Goal: Find contact information: Find contact information

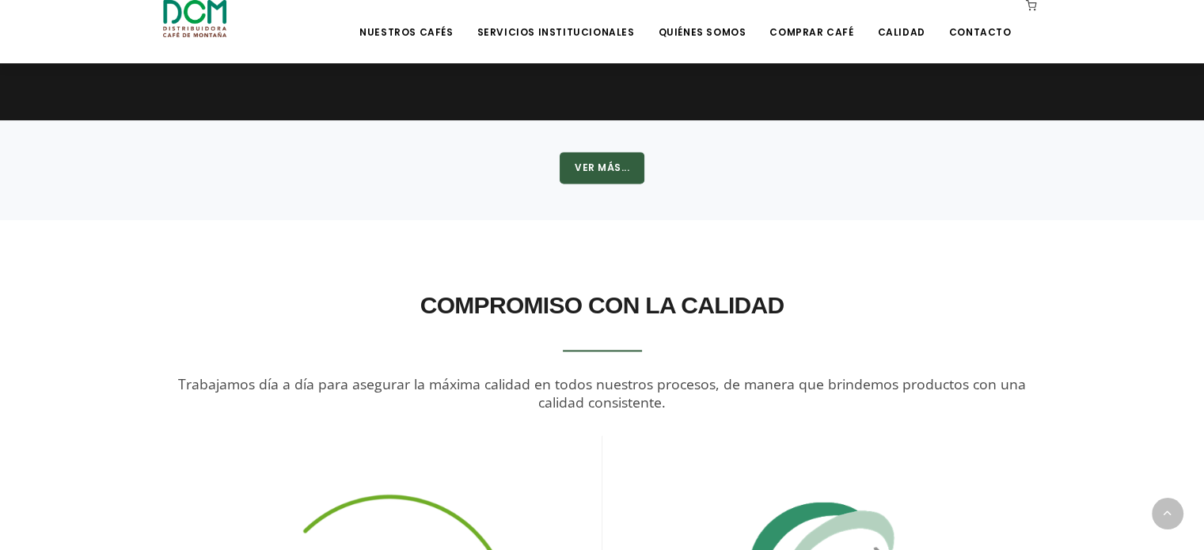
drag, startPoint x: 1209, startPoint y: 56, endPoint x: 1175, endPoint y: 417, distance: 362.6
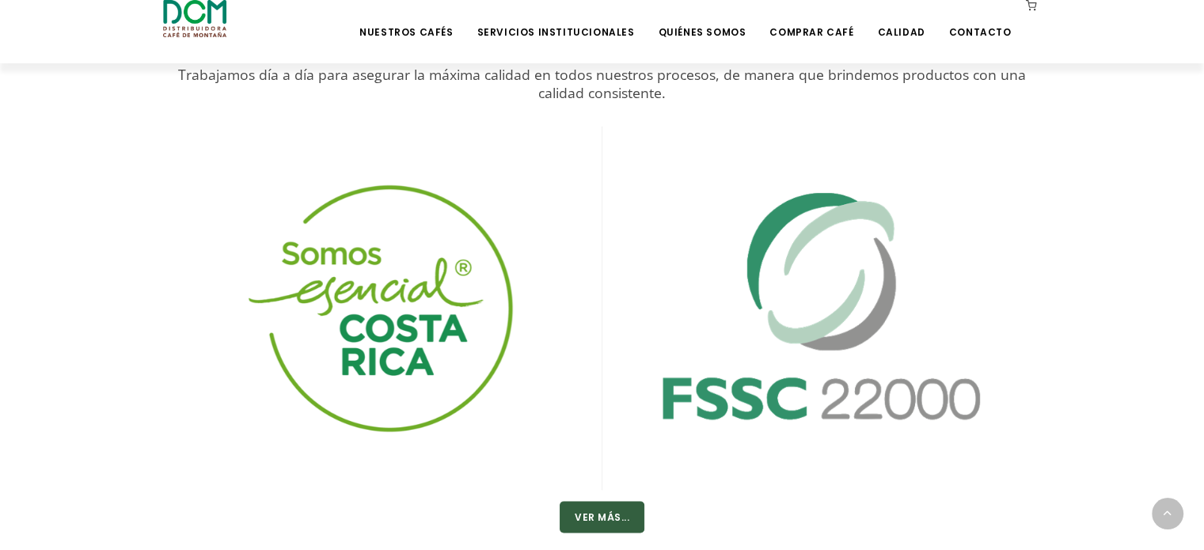
scroll to position [2794, 0]
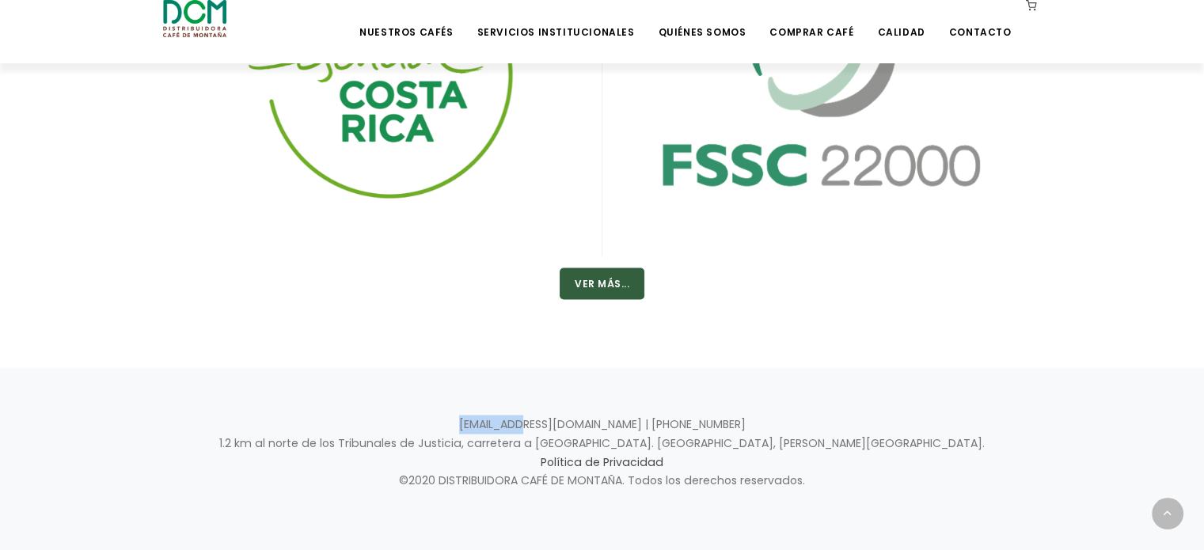
drag, startPoint x: 515, startPoint y: 421, endPoint x: 583, endPoint y: 418, distance: 68.2
click at [583, 418] on p "info@dcm.cr | +506 2442-0000 1.2 km al norte de los Tribunales de Justicia, car…" at bounding box center [602, 453] width 879 height 76
drag, startPoint x: 586, startPoint y: 420, endPoint x: 428, endPoint y: 422, distance: 157.6
click at [428, 422] on p "info@dcm.cr | +506 2442-0000 1.2 km al norte de los Tribunales de Justicia, car…" at bounding box center [602, 453] width 879 height 76
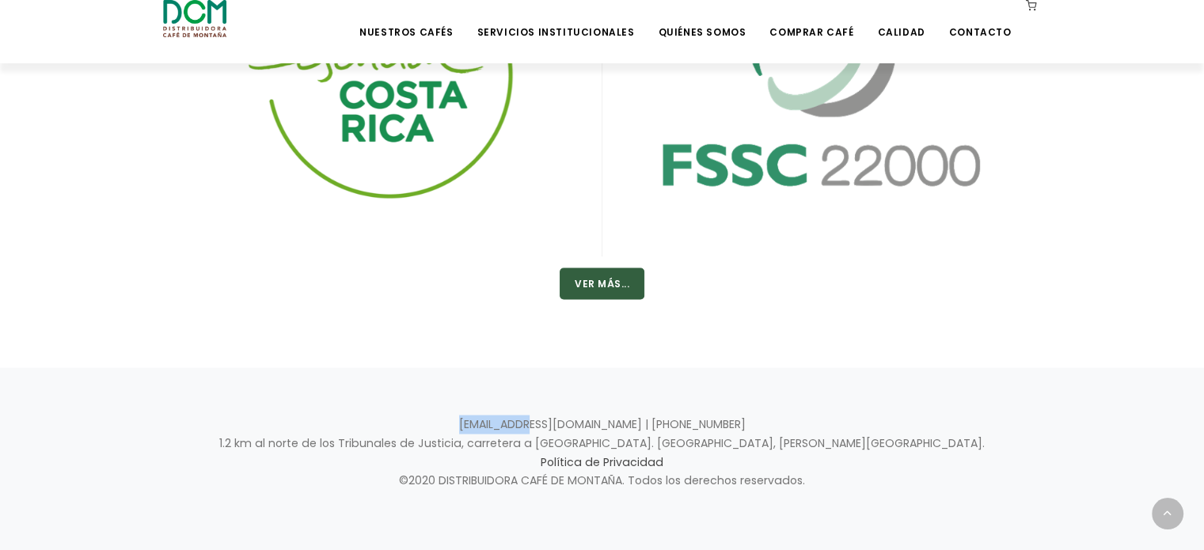
copy p "info@dcm.cr"
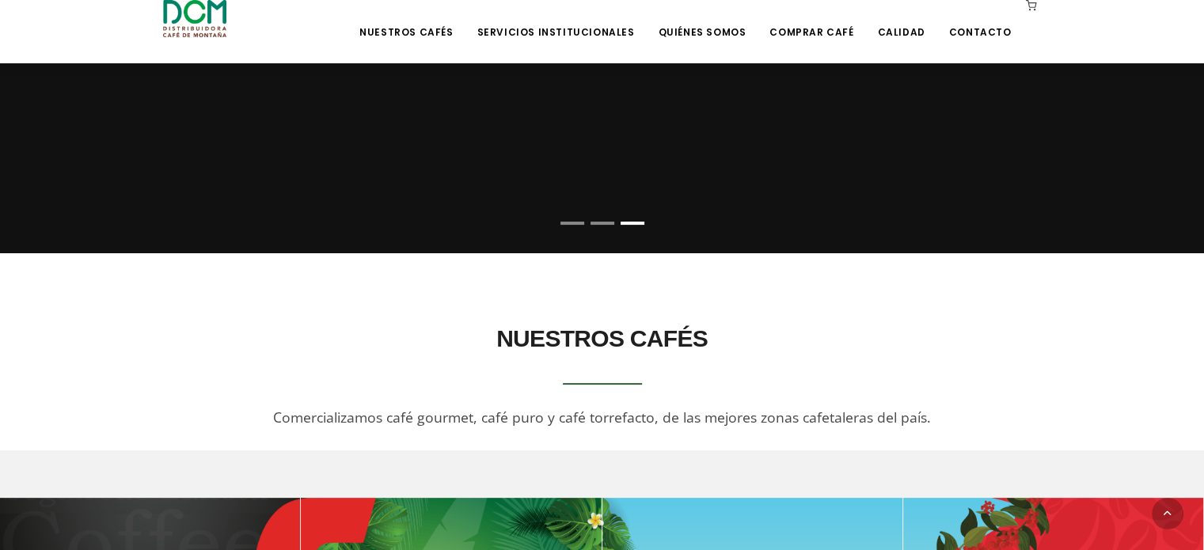
scroll to position [0, 0]
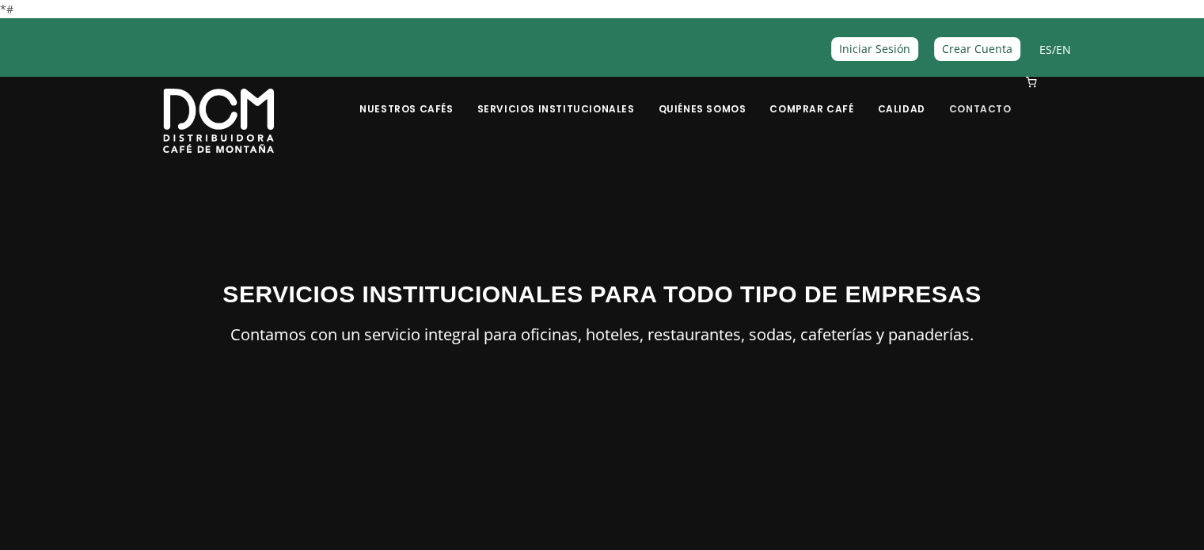
click at [992, 112] on link "Contacto" at bounding box center [981, 96] width 82 height 37
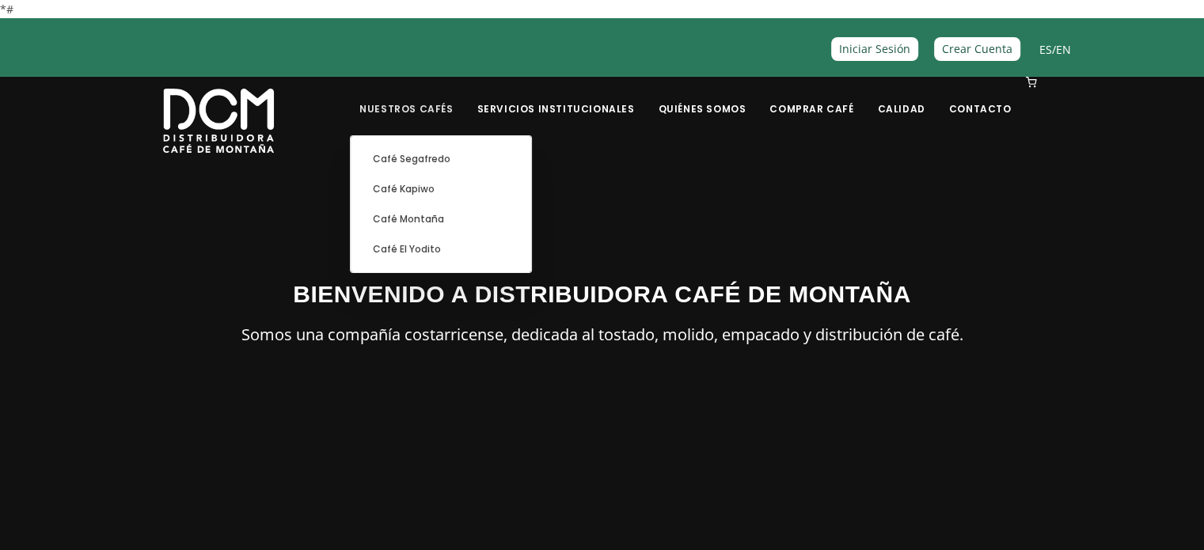
click at [439, 108] on link "Nuestros Cafés" at bounding box center [406, 96] width 112 height 37
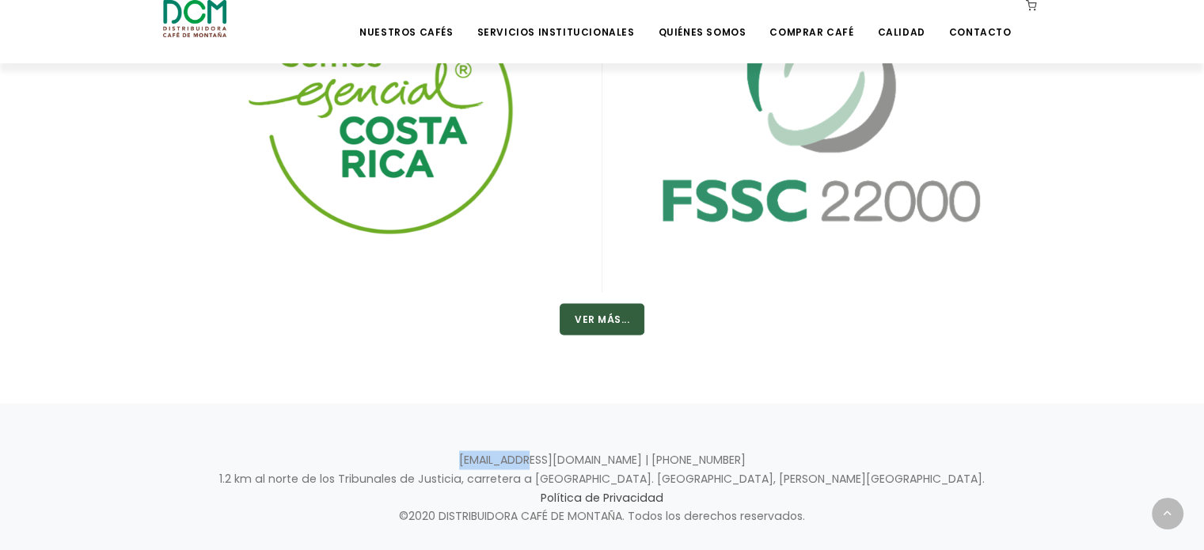
scroll to position [2794, 0]
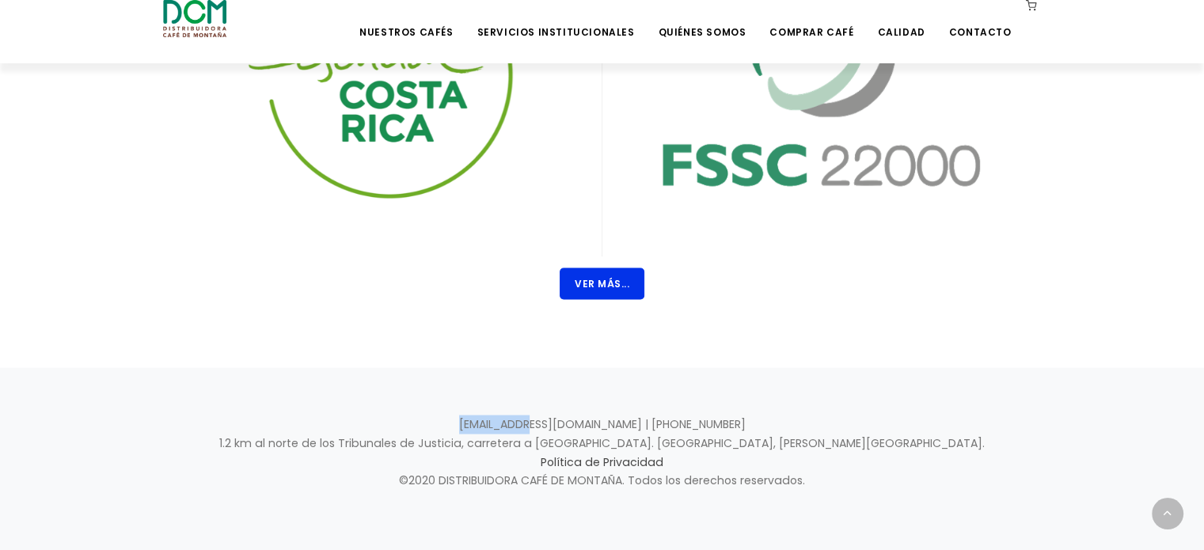
click at [608, 268] on button "Ver Más..." at bounding box center [602, 284] width 85 height 32
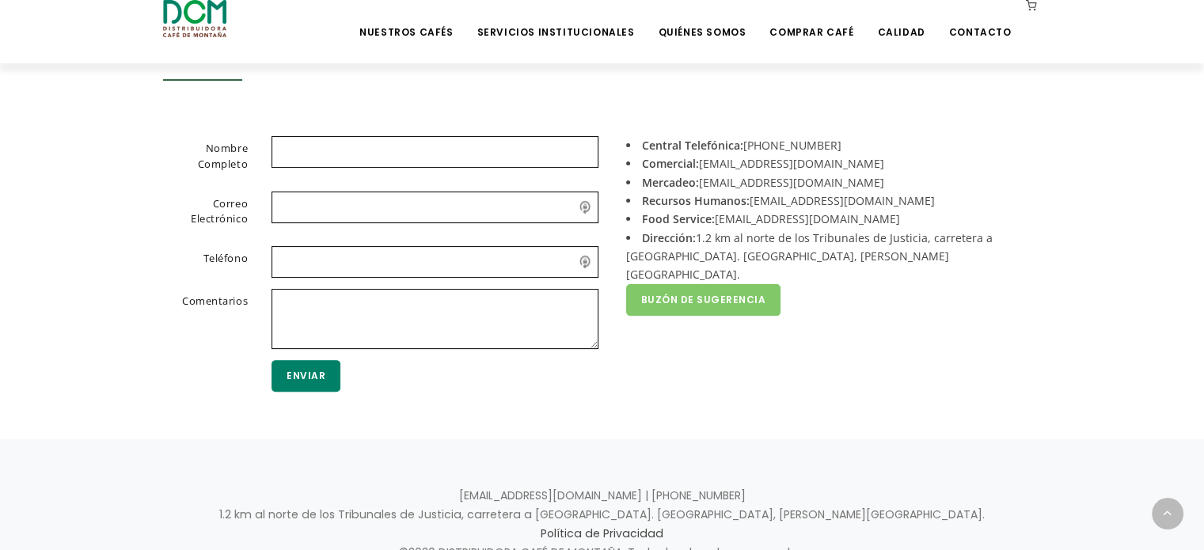
scroll to position [426, 0]
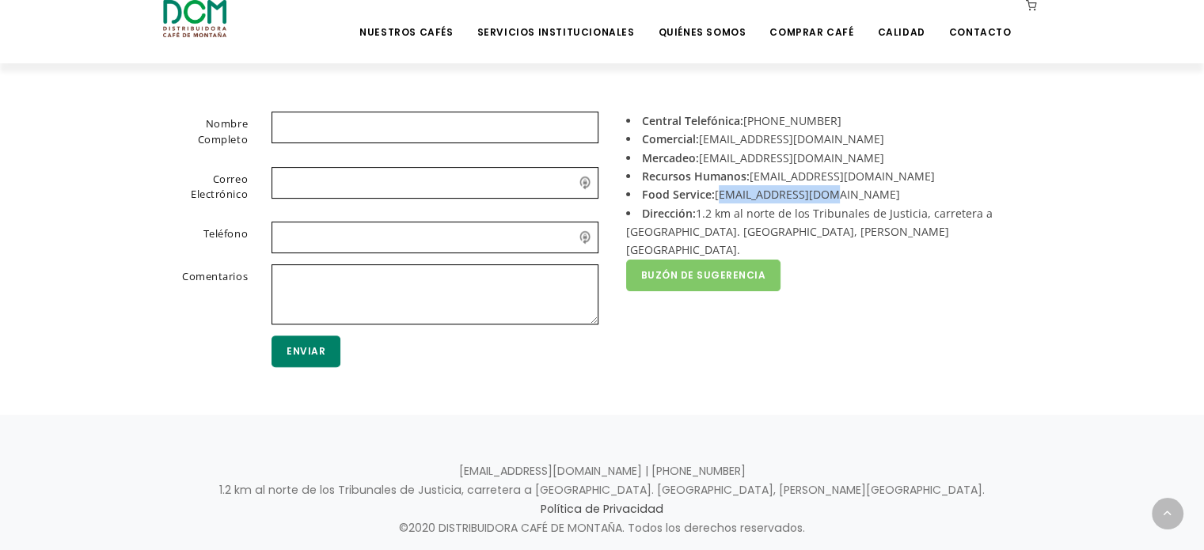
drag, startPoint x: 716, startPoint y: 192, endPoint x: 823, endPoint y: 189, distance: 107.7
click at [823, 189] on li "Food Service: foodservice@dcm.cr" at bounding box center [828, 194] width 404 height 18
copy li "foodservice@dcm.cr"
drag, startPoint x: 751, startPoint y: 177, endPoint x: 880, endPoint y: 173, distance: 129.1
click at [880, 173] on li "Recursos Humanos: reclutamiento@dcm.cr" at bounding box center [828, 176] width 404 height 18
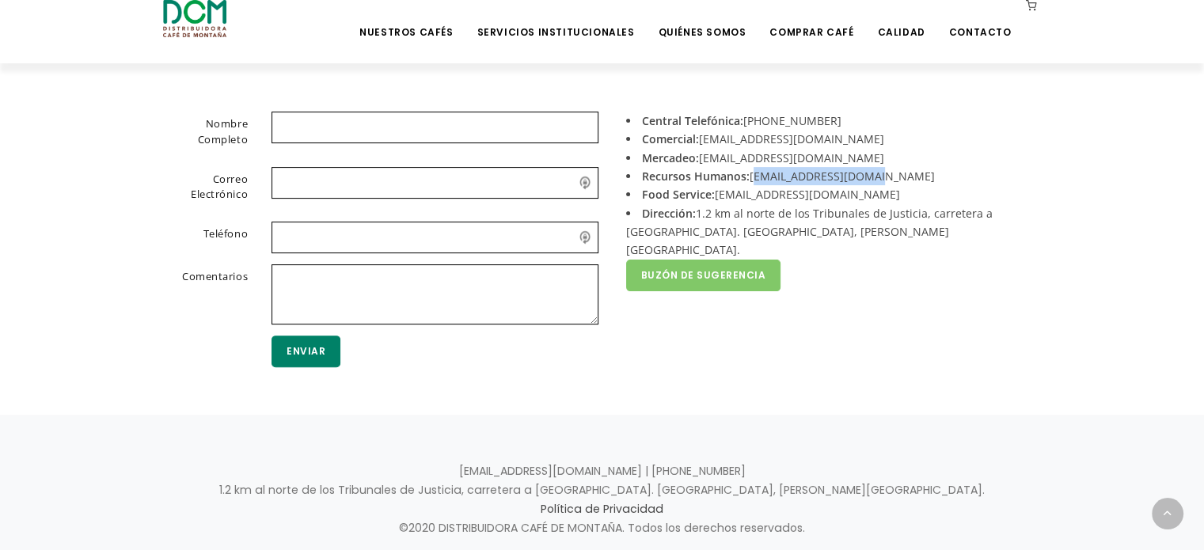
copy li "reclutamiento@dcm.cr"
drag, startPoint x: 703, startPoint y: 151, endPoint x: 803, endPoint y: 152, distance: 99.8
click at [803, 152] on li "Mercadeo: mercadeo@dcm.cr" at bounding box center [828, 158] width 404 height 18
copy li "mercadeo@dcm.cr"
drag, startPoint x: 702, startPoint y: 139, endPoint x: 805, endPoint y: 139, distance: 102.9
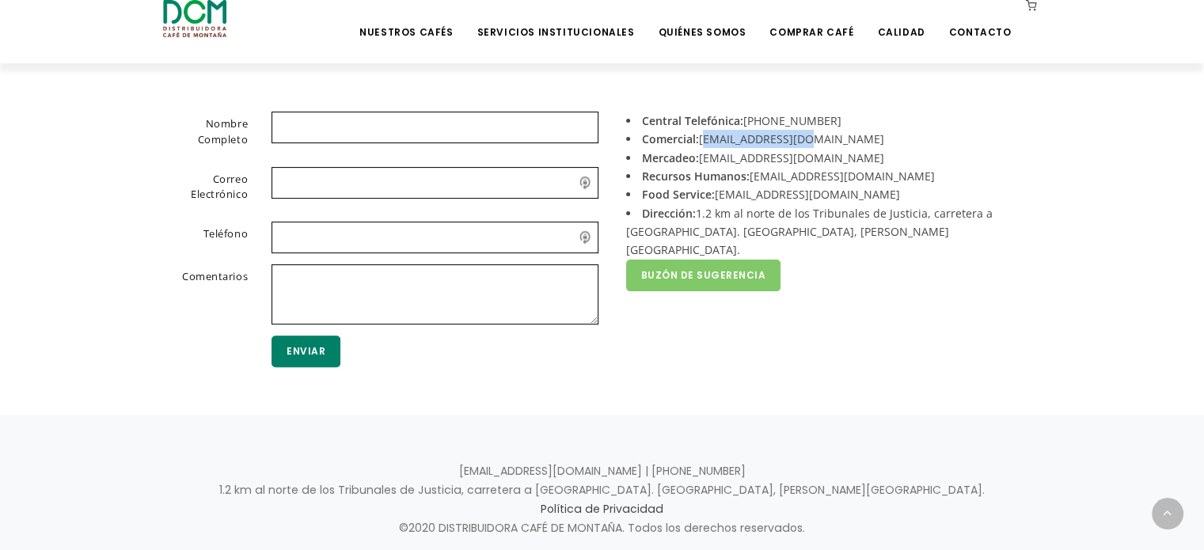
click at [805, 139] on li "Comercial: acomercial@dcm.cr" at bounding box center [828, 139] width 404 height 18
copy li "[EMAIL_ADDRESS][DOMAIN_NAME]"
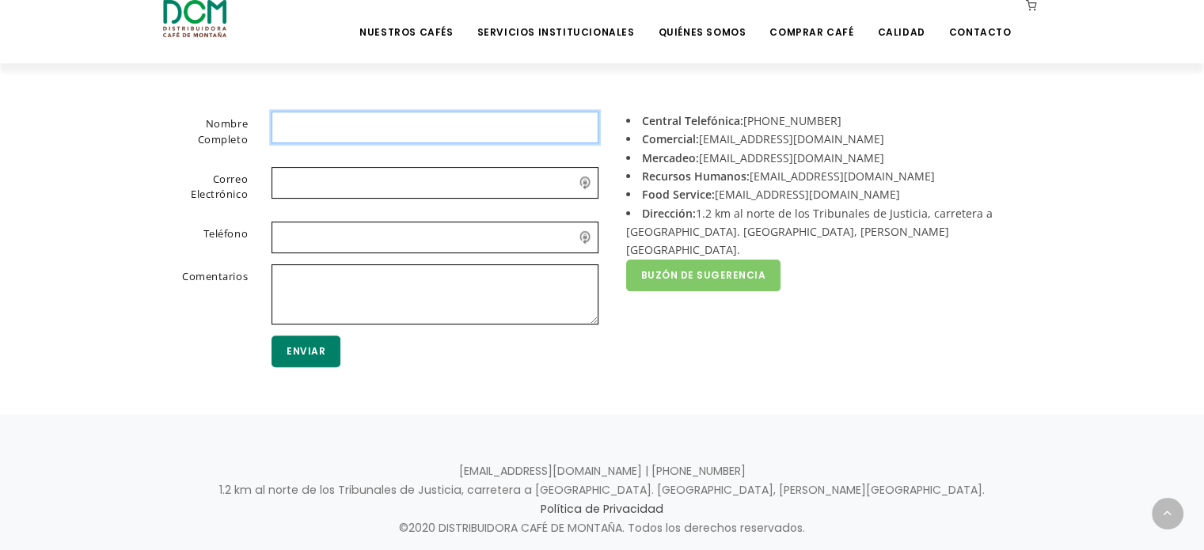
click at [291, 118] on input "text" at bounding box center [435, 128] width 327 height 32
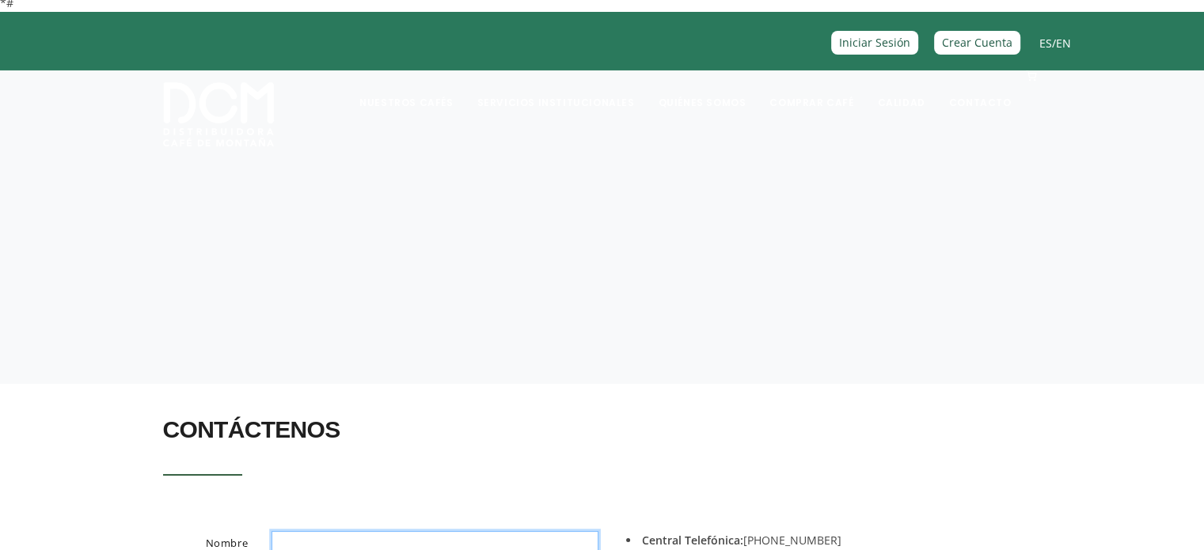
scroll to position [0, 0]
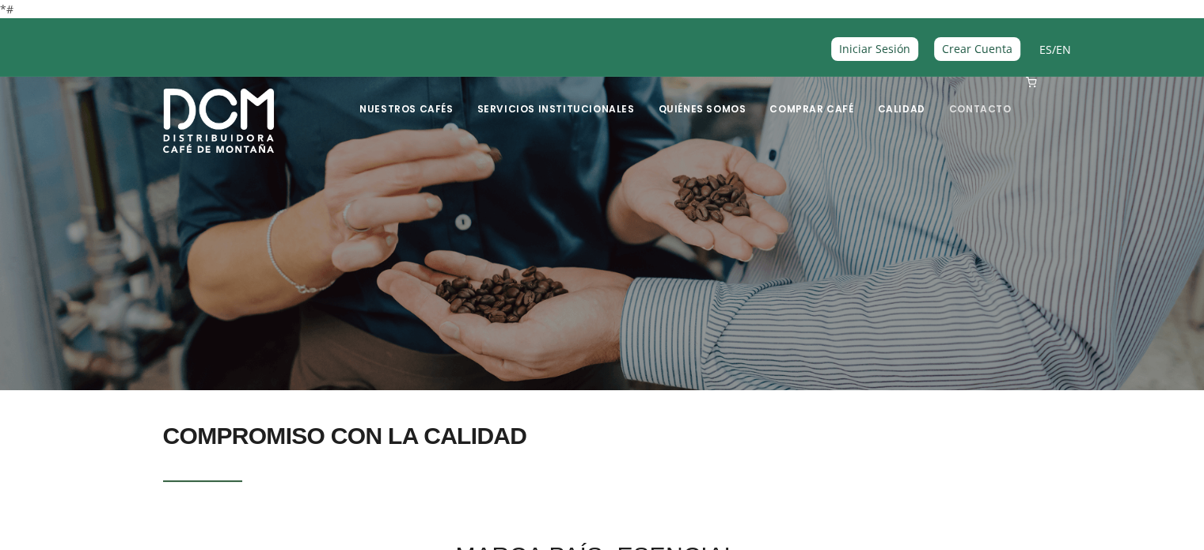
click at [972, 112] on link "Contacto" at bounding box center [981, 96] width 82 height 37
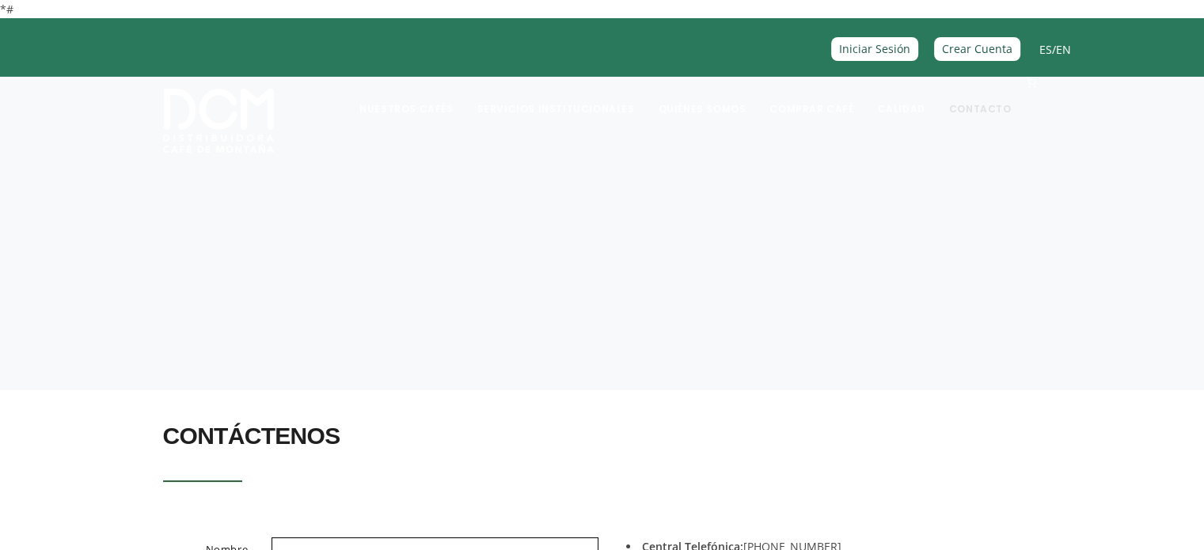
click at [971, 109] on link "Contacto" at bounding box center [981, 96] width 82 height 37
